Goal: Information Seeking & Learning: Learn about a topic

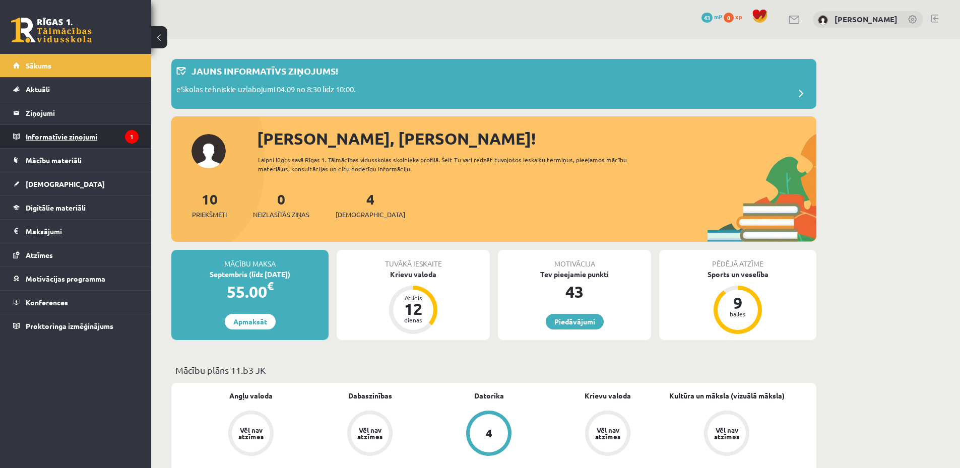
click at [89, 138] on legend "Informatīvie ziņojumi 1" at bounding box center [82, 136] width 113 height 23
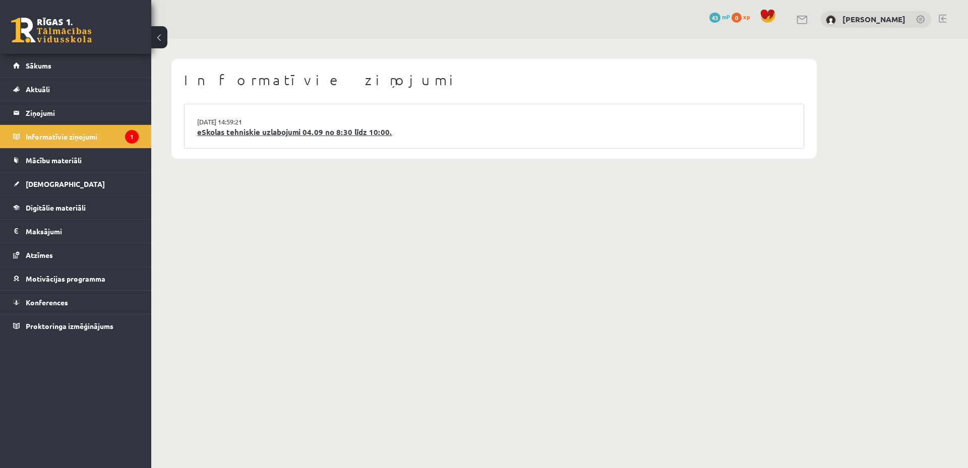
click at [296, 136] on link "eSkolas tehniskie uzlabojumi 04.09 no 8:30 līdz 10:00." at bounding box center [494, 133] width 594 height 12
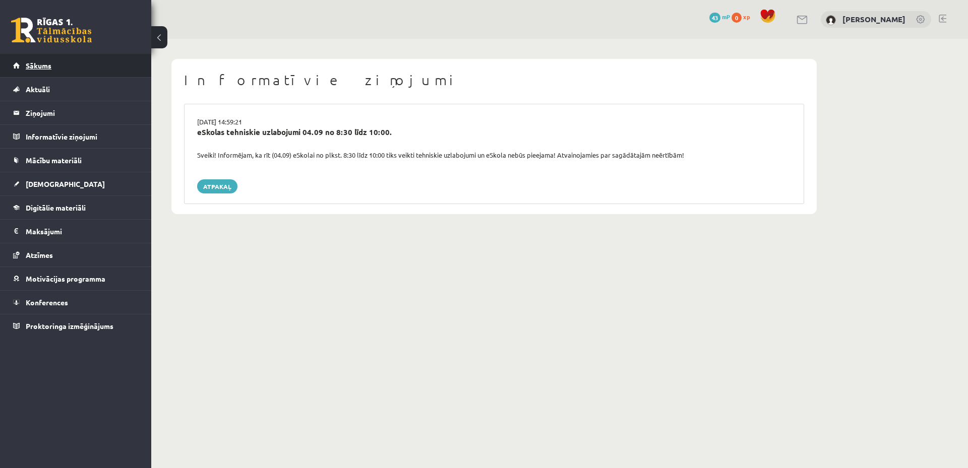
click at [83, 68] on link "Sākums" at bounding box center [76, 65] width 126 height 23
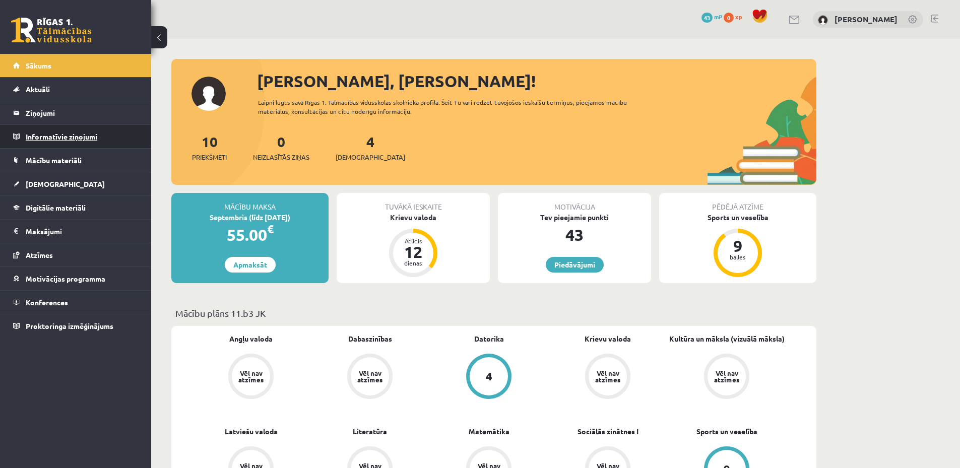
click at [93, 141] on legend "Informatīvie ziņojumi 0" at bounding box center [82, 136] width 113 height 23
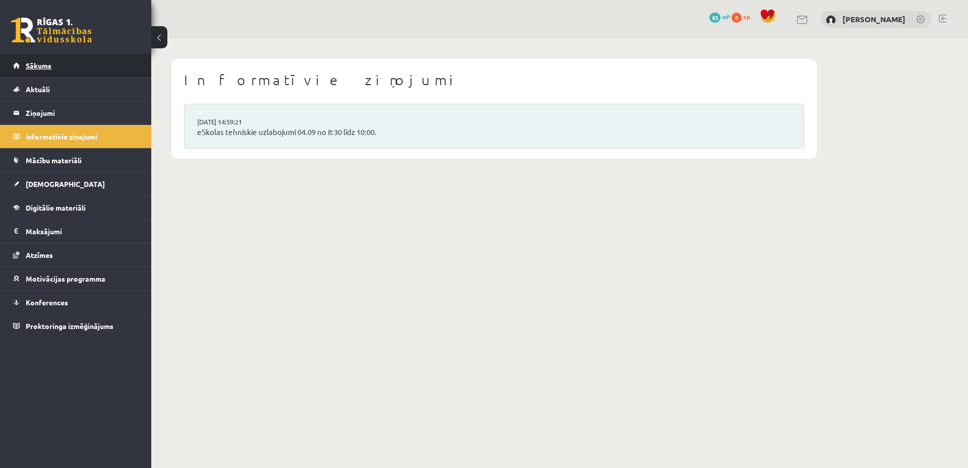
click at [77, 67] on link "Sākums" at bounding box center [76, 65] width 126 height 23
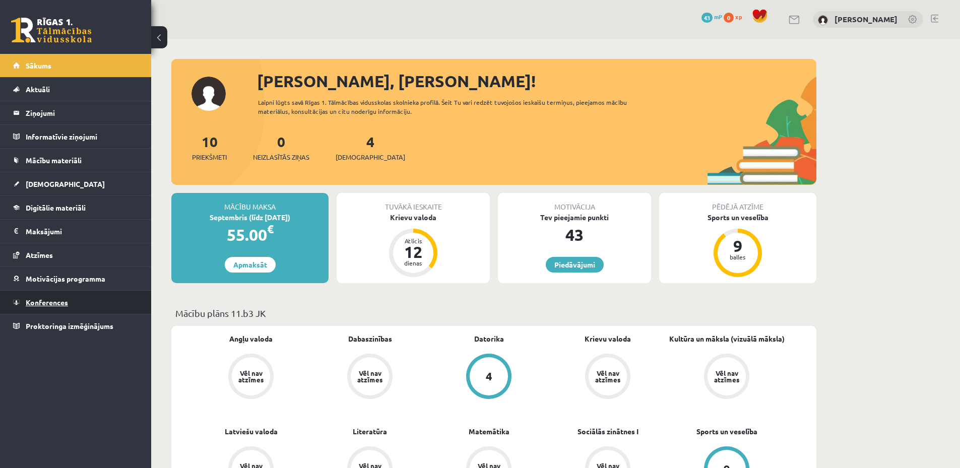
click at [70, 296] on link "Konferences" at bounding box center [76, 302] width 126 height 23
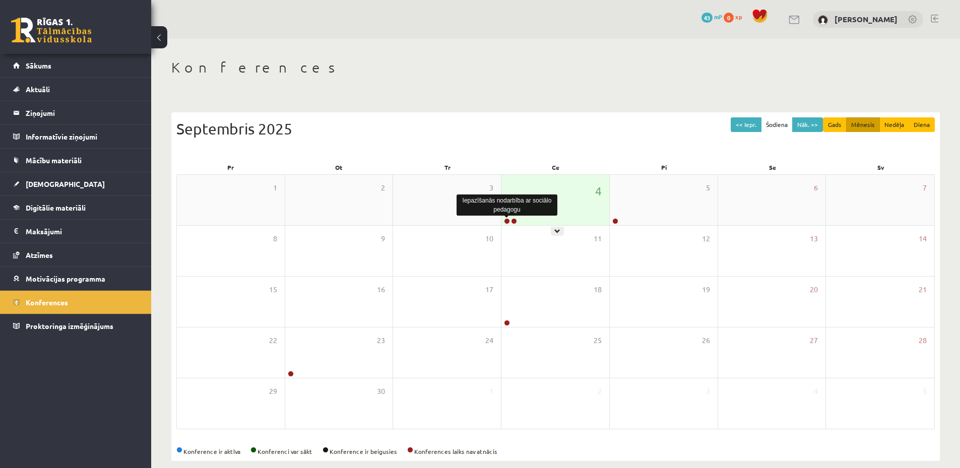
click at [510, 221] on link at bounding box center [507, 221] width 6 height 6
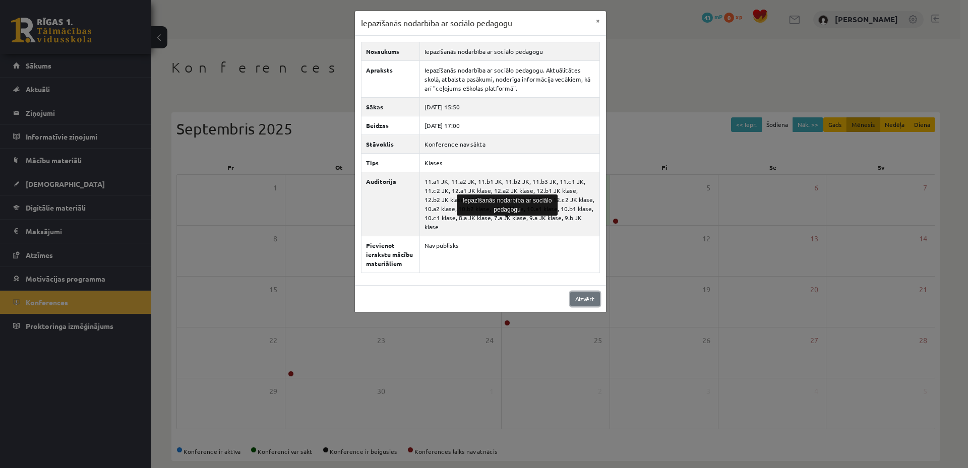
click at [590, 292] on link "Aizvērt" at bounding box center [585, 299] width 30 height 15
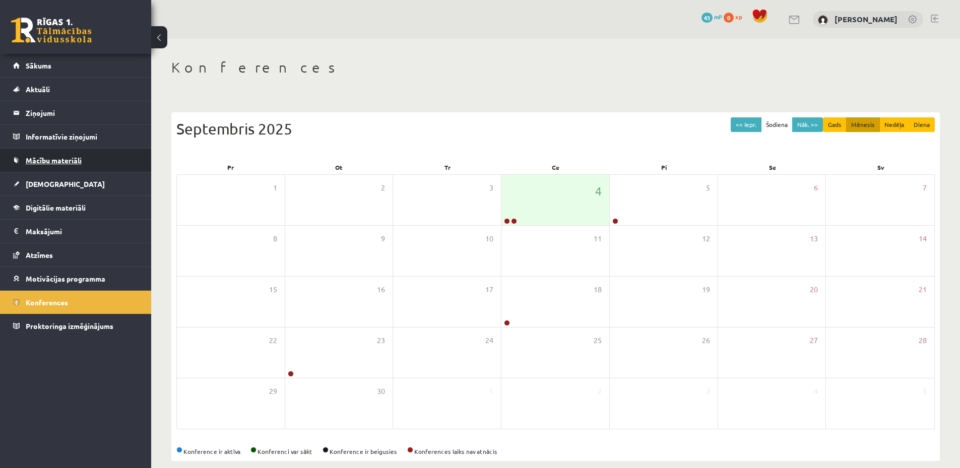
click at [76, 155] on link "Mācību materiāli" at bounding box center [76, 160] width 126 height 23
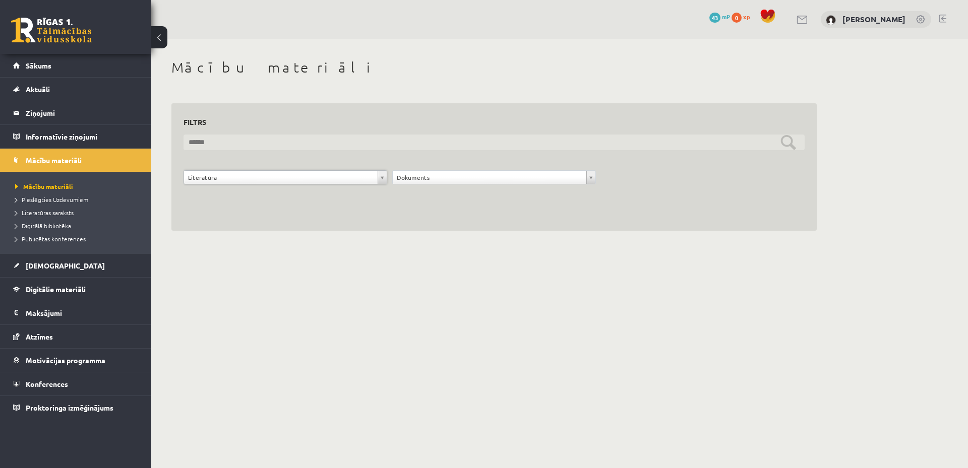
click at [700, 142] on input "text" at bounding box center [493, 143] width 621 height 16
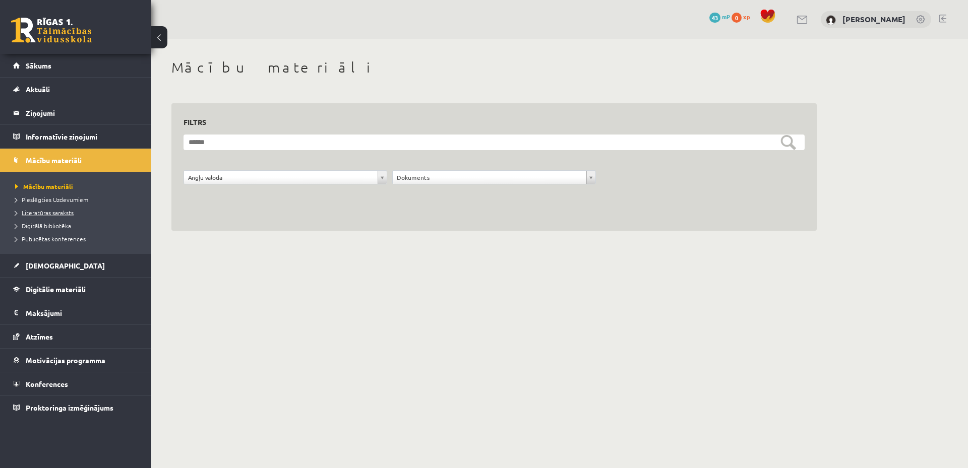
click at [71, 213] on span "Literatūras saraksts" at bounding box center [44, 213] width 58 height 8
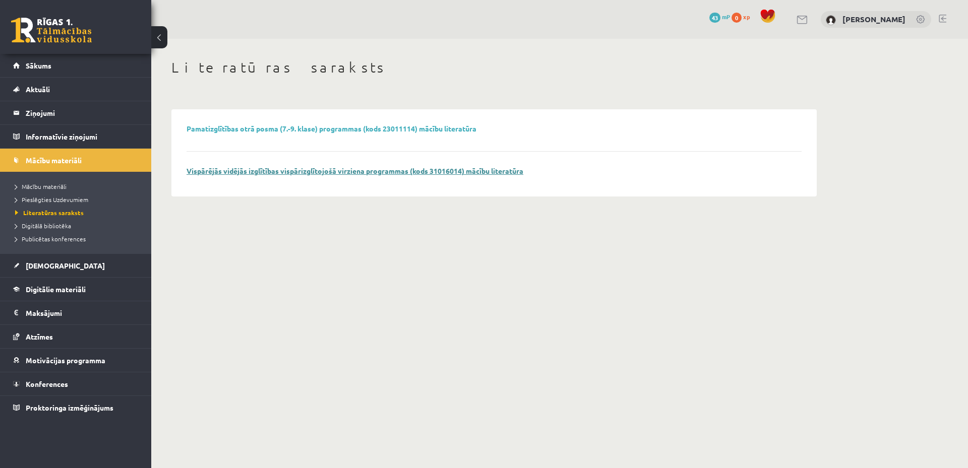
click at [241, 172] on link "Vispārējās vidējās izglītības vispārizglītojošā virziena programmas (kods 31016…" at bounding box center [354, 170] width 337 height 9
click at [59, 227] on span "Digitālā bibliotēka" at bounding box center [43, 226] width 56 height 8
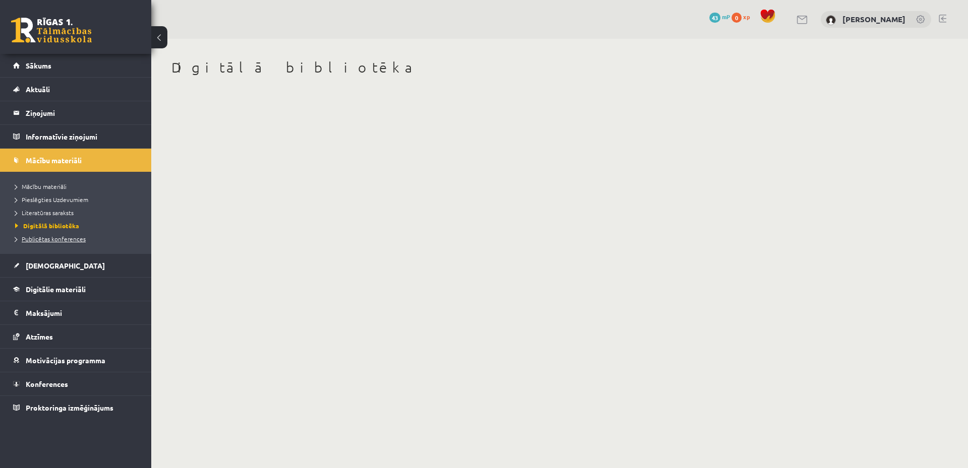
click at [61, 237] on span "Publicētas konferences" at bounding box center [50, 239] width 71 height 8
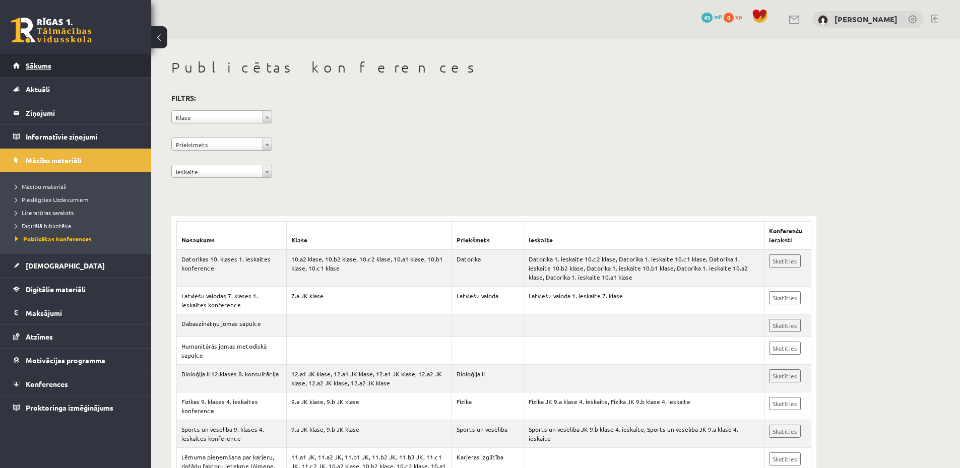
click at [36, 66] on span "Sākums" at bounding box center [39, 65] width 26 height 9
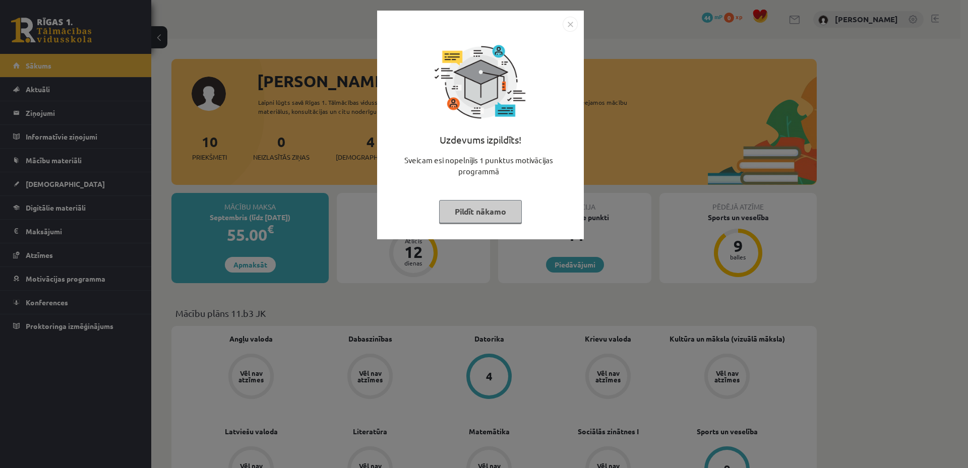
click at [474, 209] on button "Pildīt nākamo" at bounding box center [480, 211] width 83 height 23
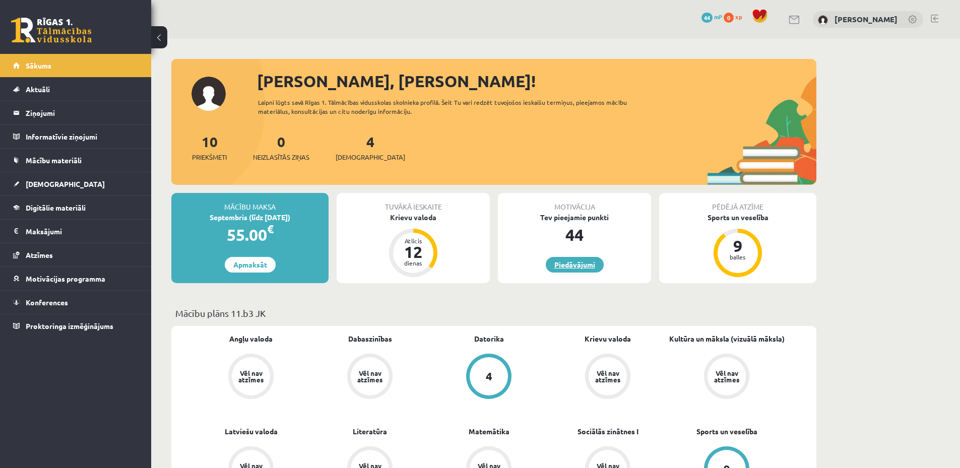
click at [577, 268] on link "Piedāvājumi" at bounding box center [575, 265] width 58 height 16
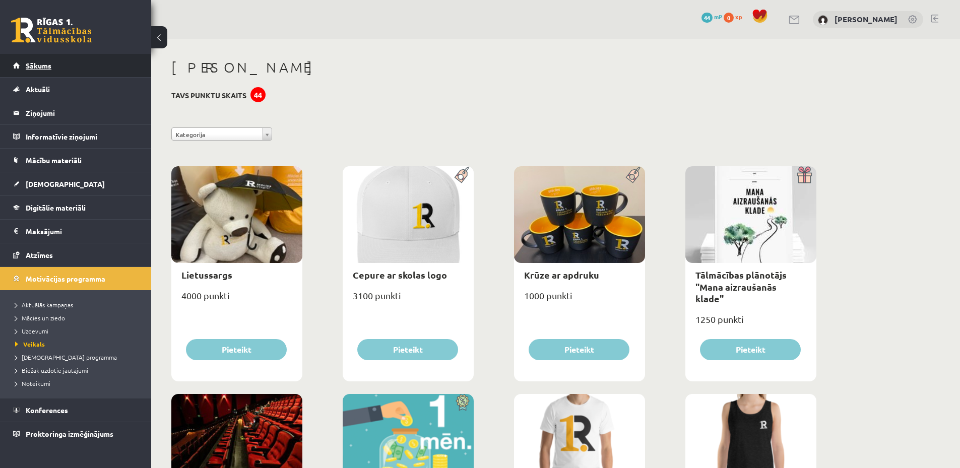
click at [70, 63] on link "Sākums" at bounding box center [76, 65] width 126 height 23
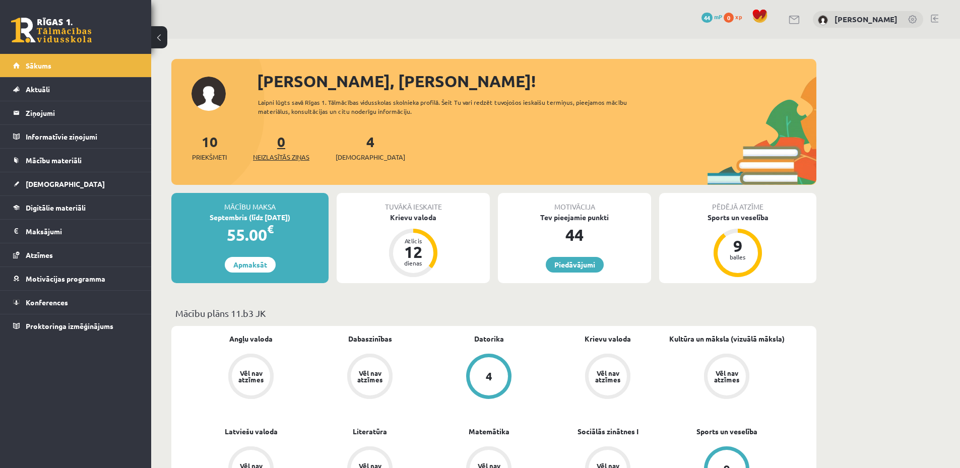
click at [279, 153] on span "Neizlasītās ziņas" at bounding box center [281, 157] width 56 height 10
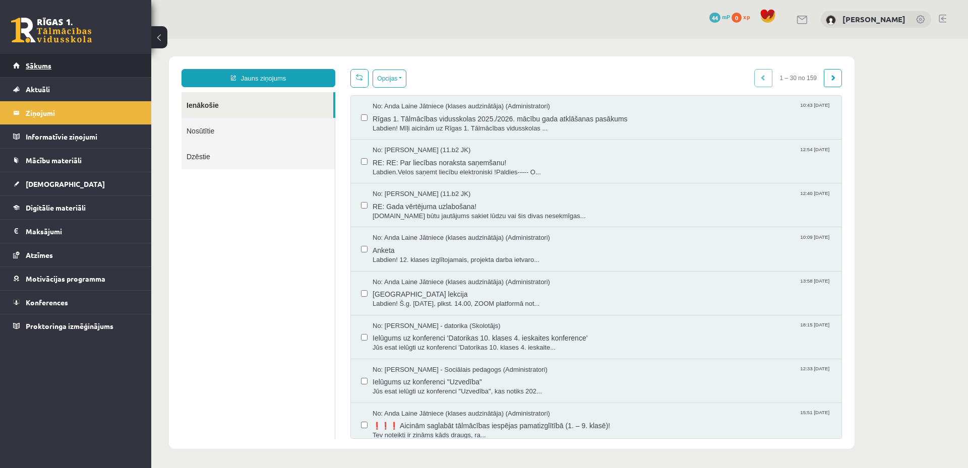
click at [109, 71] on link "Sākums" at bounding box center [76, 65] width 126 height 23
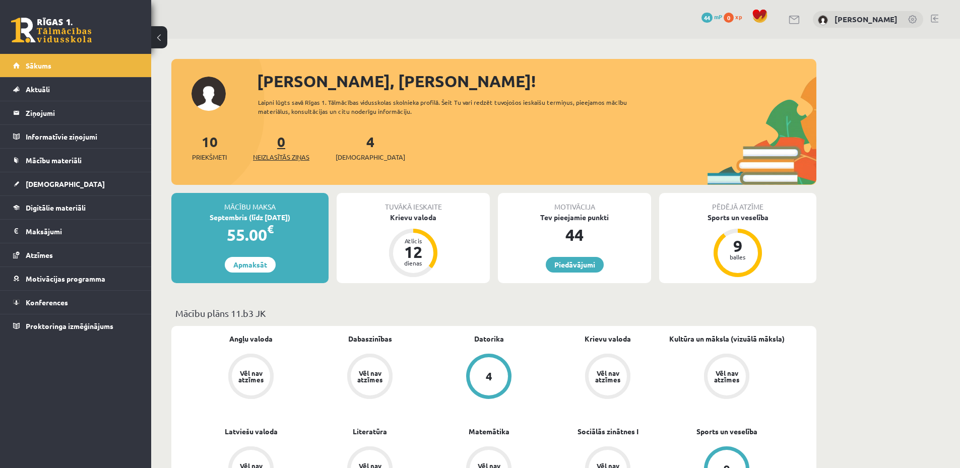
click at [289, 155] on span "Neizlasītās ziņas" at bounding box center [281, 157] width 56 height 10
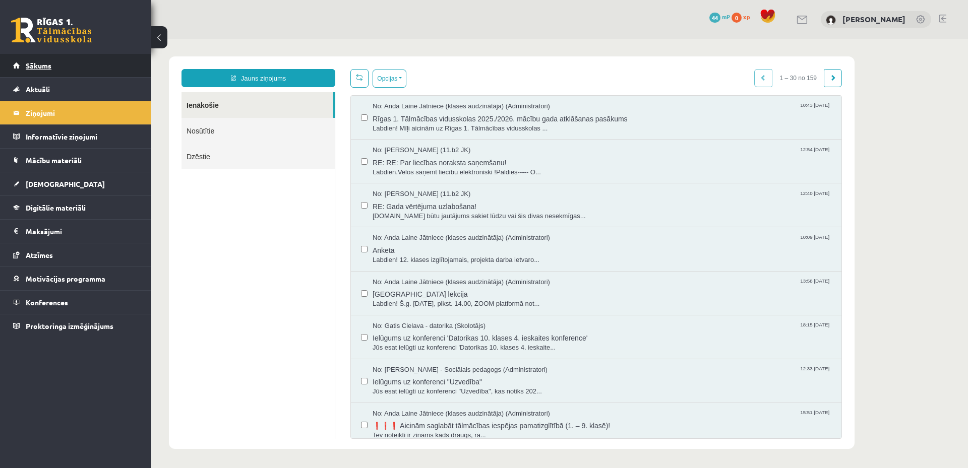
click at [96, 66] on link "Sākums" at bounding box center [76, 65] width 126 height 23
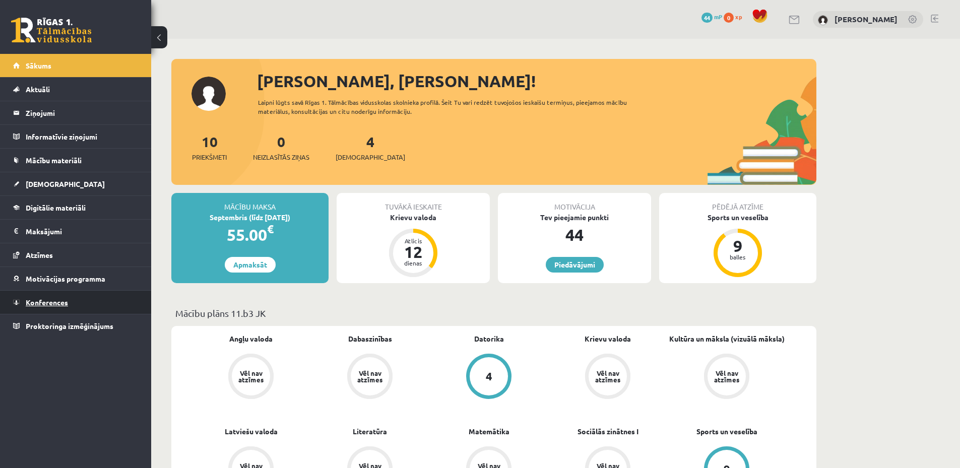
click at [101, 295] on link "Konferences" at bounding box center [76, 302] width 126 height 23
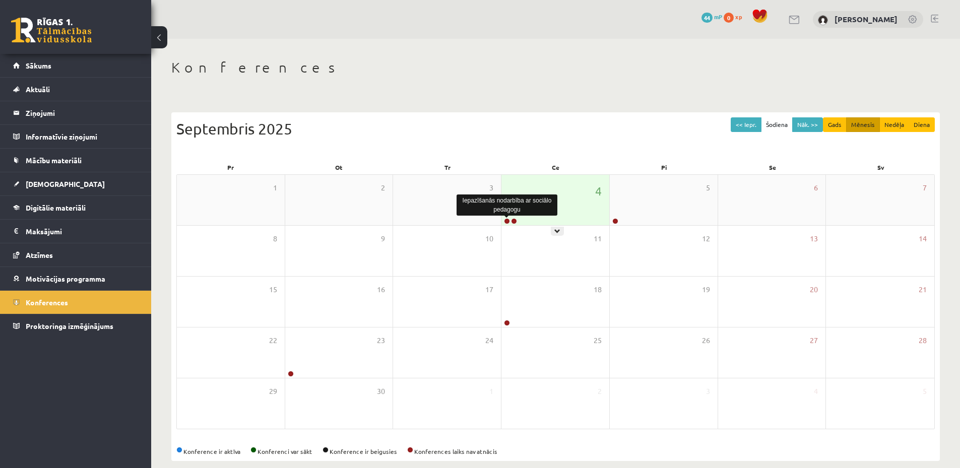
click at [508, 223] on link at bounding box center [507, 221] width 6 height 6
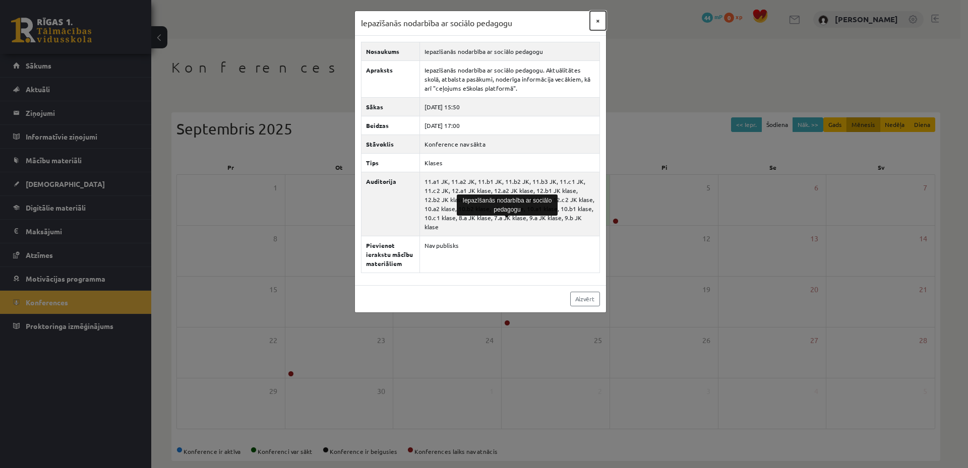
click at [597, 22] on button "×" at bounding box center [598, 20] width 16 height 19
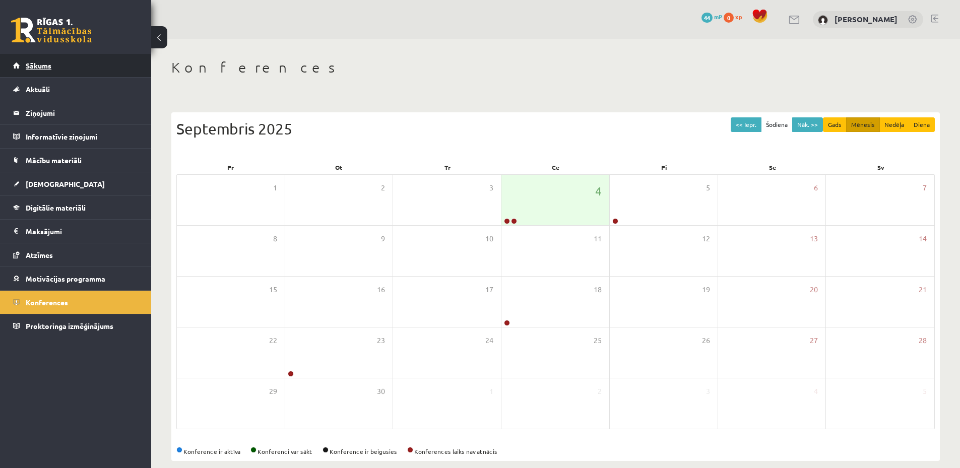
click at [88, 67] on link "Sākums" at bounding box center [76, 65] width 126 height 23
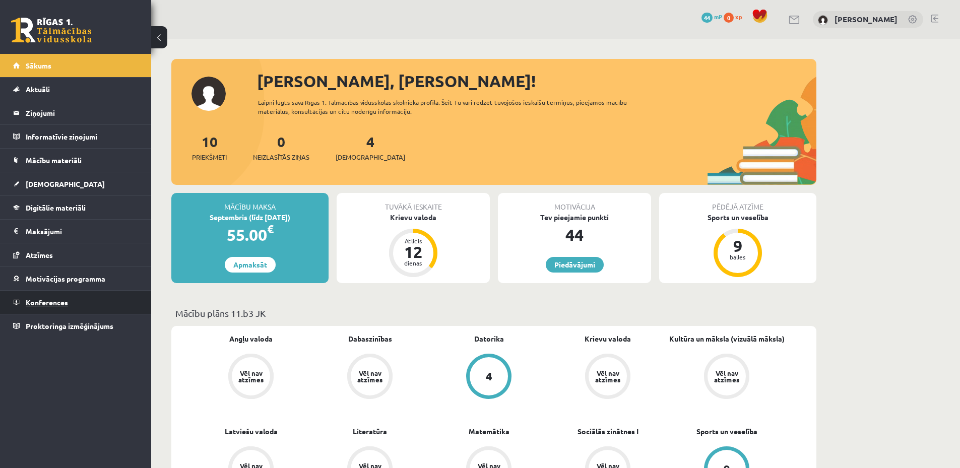
click at [81, 310] on link "Konferences" at bounding box center [76, 302] width 126 height 23
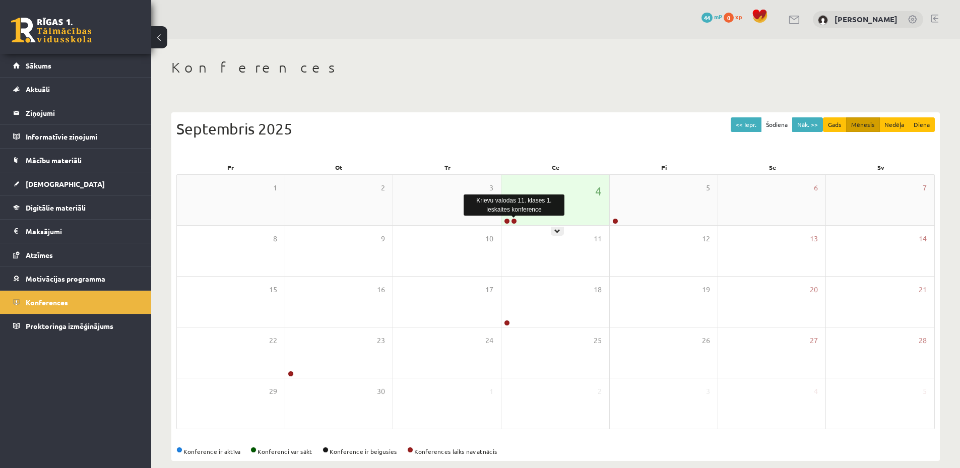
click at [516, 223] on link at bounding box center [514, 221] width 6 height 6
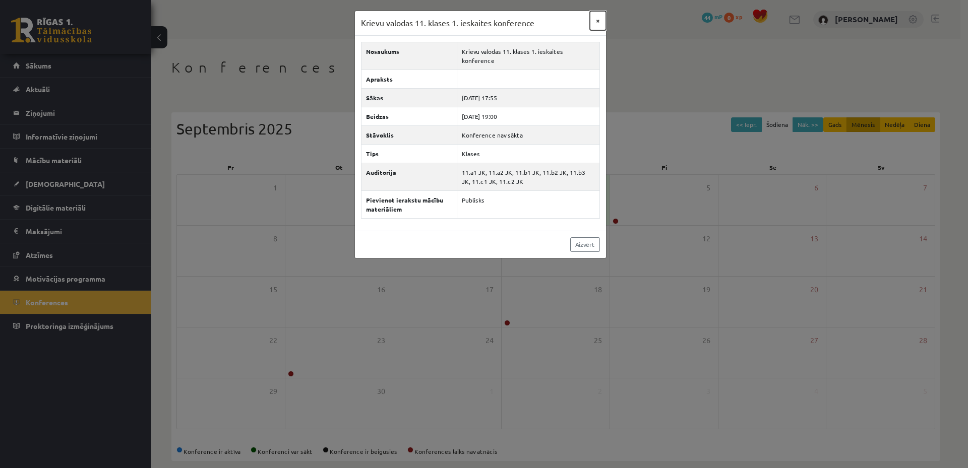
click at [596, 22] on button "×" at bounding box center [598, 20] width 16 height 19
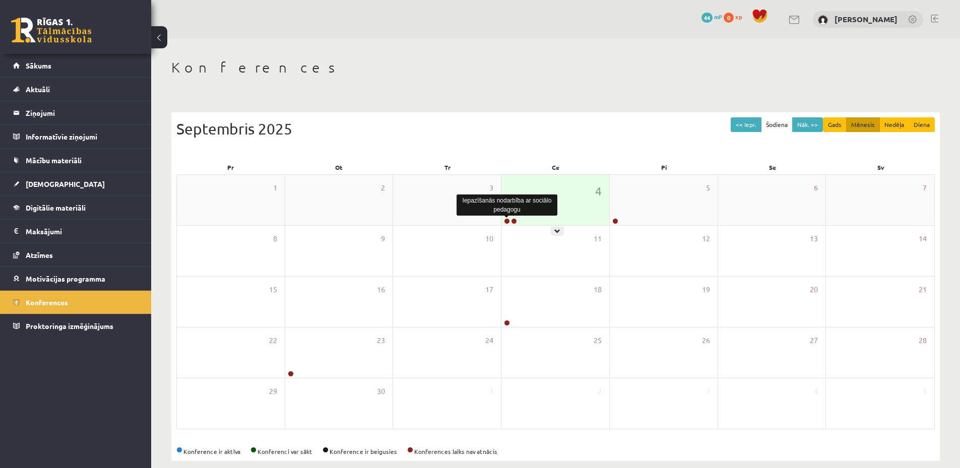
click at [506, 221] on link at bounding box center [507, 221] width 6 height 6
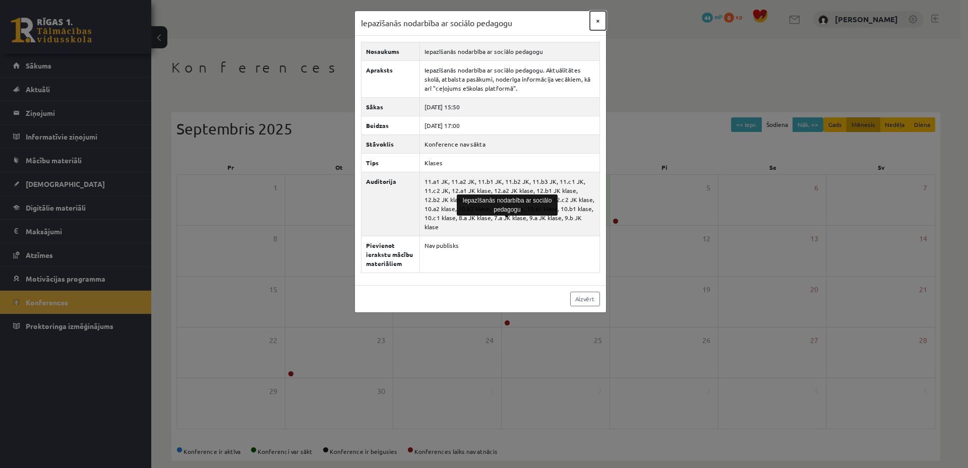
click at [597, 19] on button "×" at bounding box center [598, 20] width 16 height 19
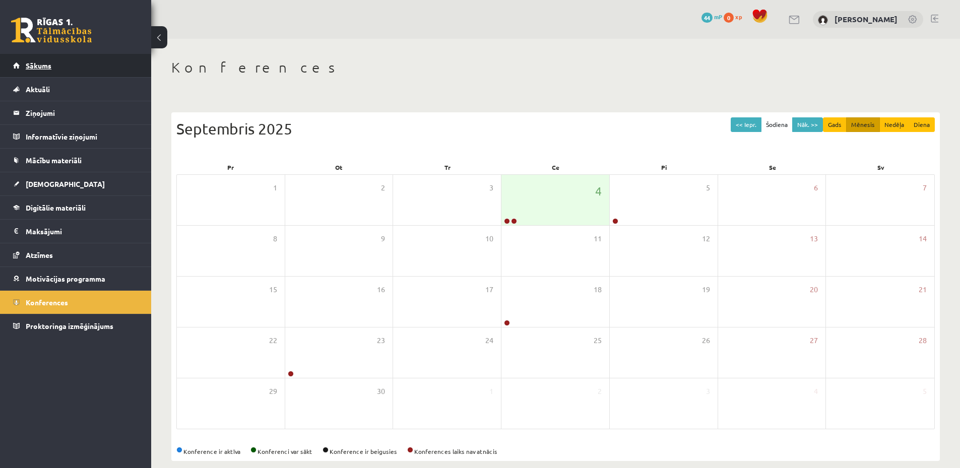
click at [71, 70] on link "Sākums" at bounding box center [76, 65] width 126 height 23
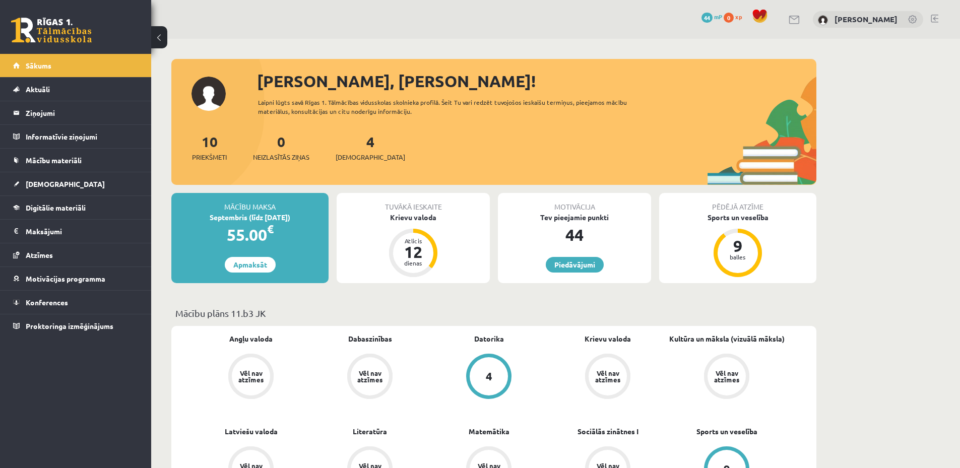
click at [937, 22] on div at bounding box center [935, 20] width 8 height 10
click at [932, 17] on link at bounding box center [935, 19] width 8 height 8
